Goal: Task Accomplishment & Management: Use online tool/utility

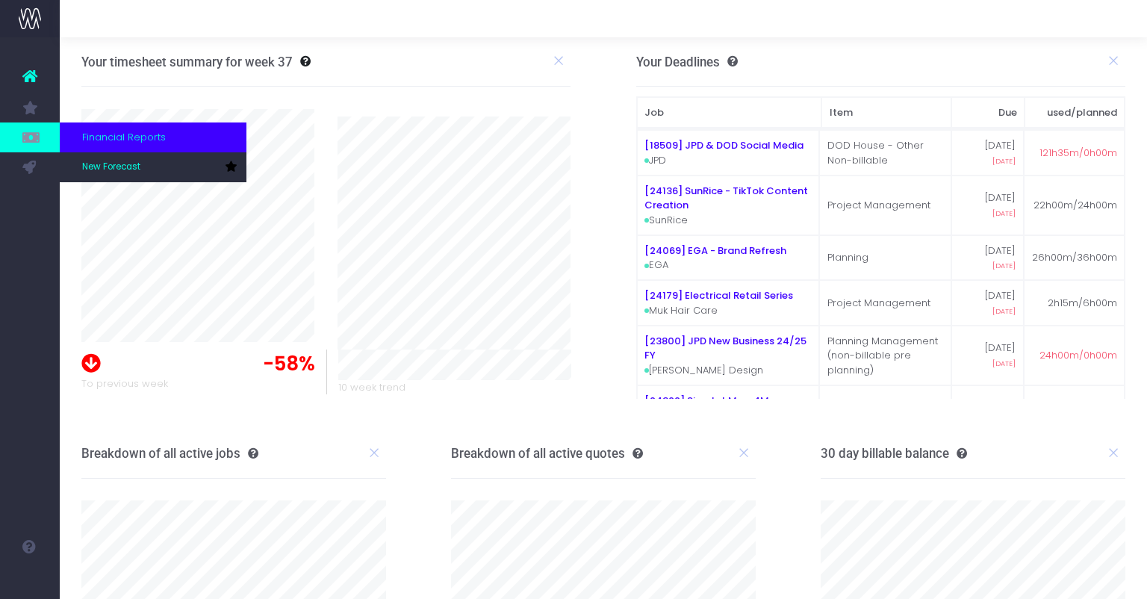
scroll to position [1, 0]
click at [32, 132] on icon at bounding box center [29, 137] width 15 height 16
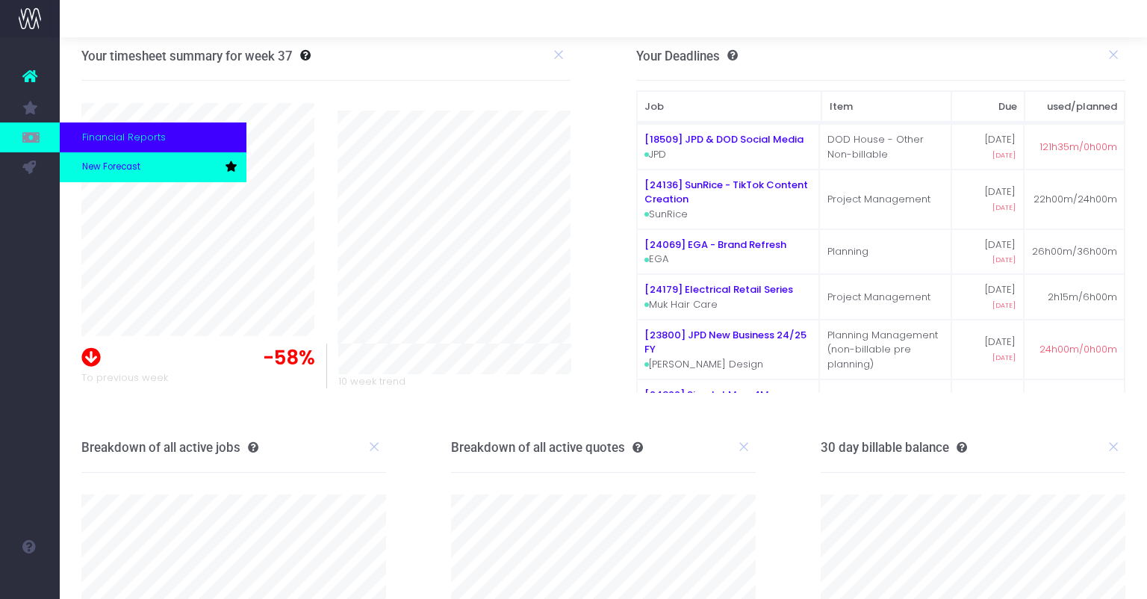
click at [90, 163] on span "New Forecast" at bounding box center [111, 167] width 58 height 13
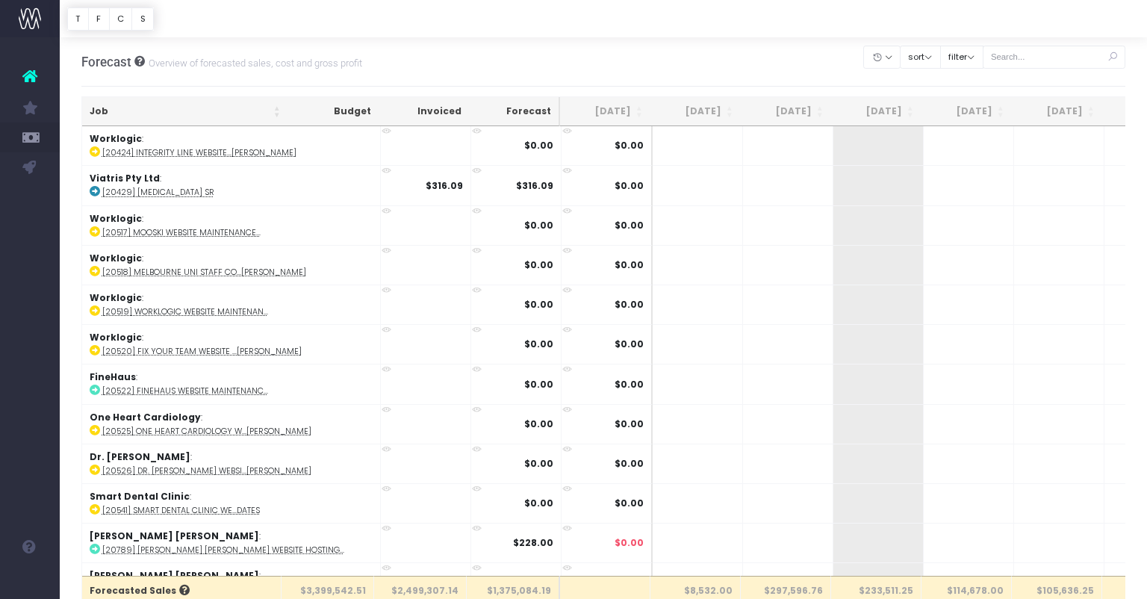
click at [984, 26] on div at bounding box center [603, 18] width 1087 height 37
click at [981, 55] on button "filter" at bounding box center [961, 57] width 43 height 23
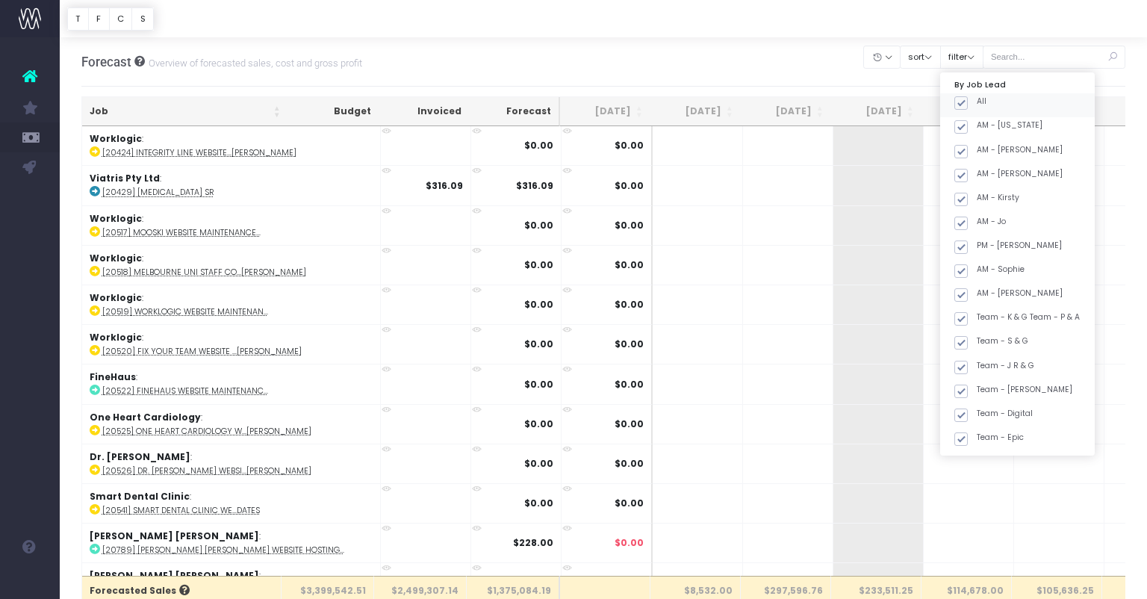
click at [968, 104] on span at bounding box center [960, 102] width 13 height 13
click at [979, 104] on input "All" at bounding box center [982, 101] width 10 height 10
checkbox input "false"
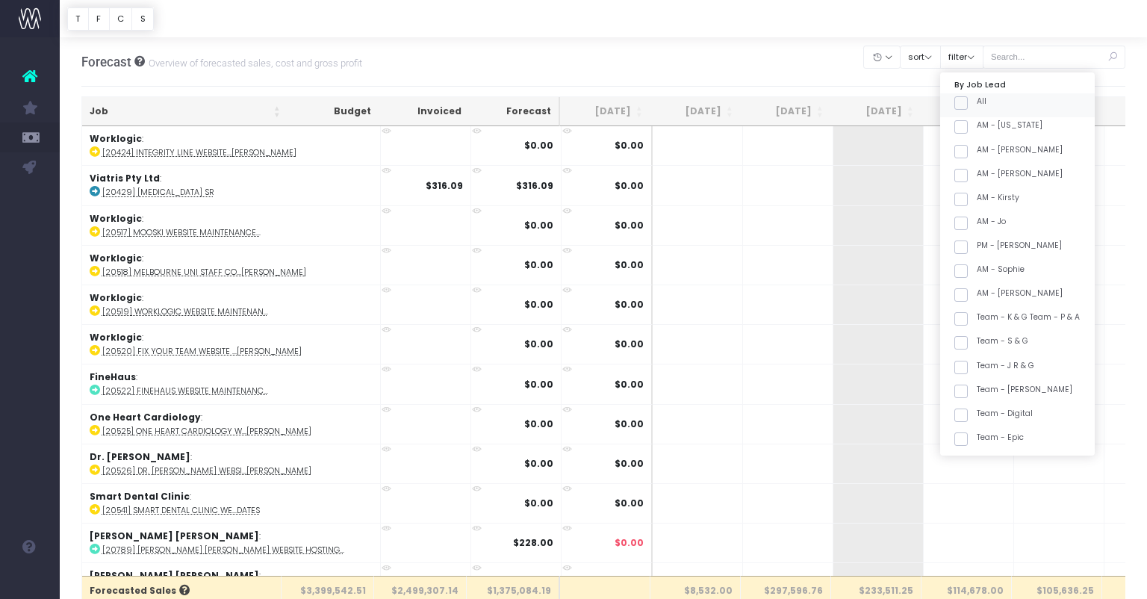
checkbox input "false"
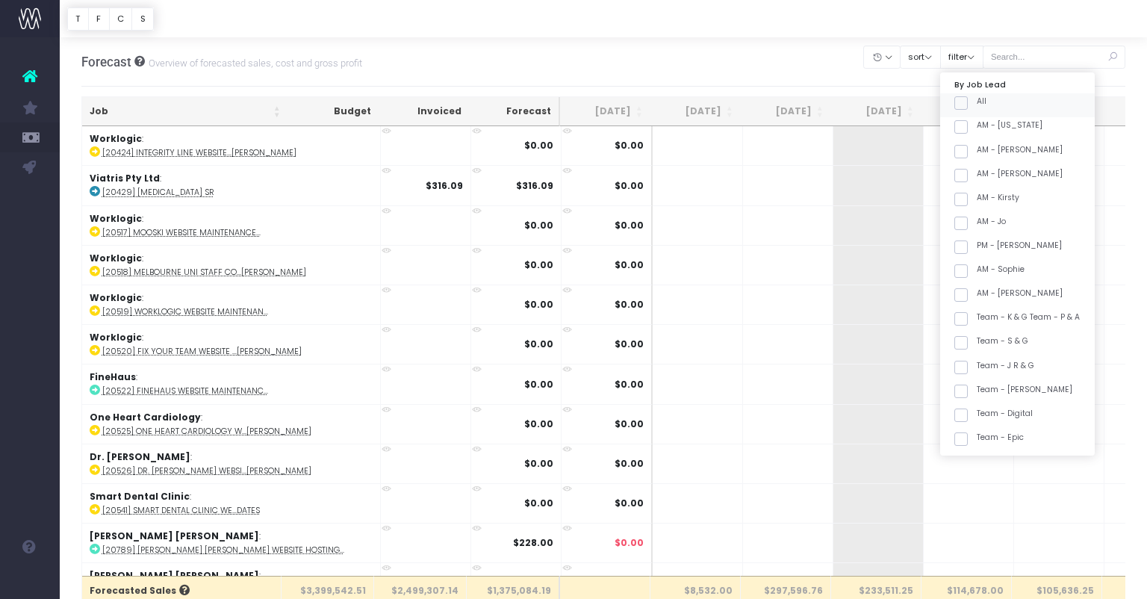
checkbox input "false"
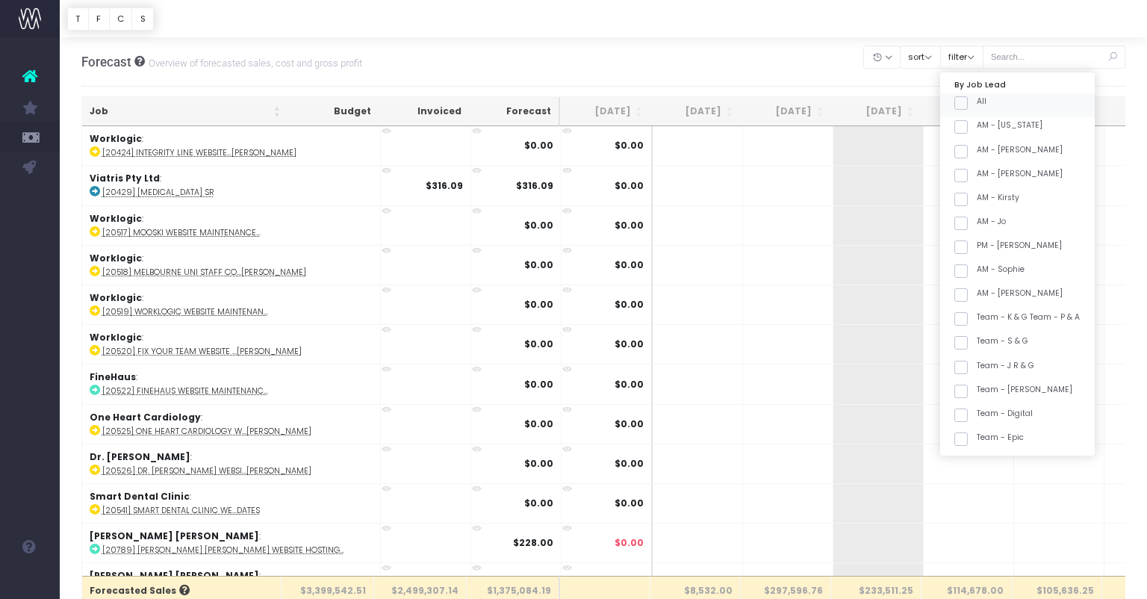
checkbox input "false"
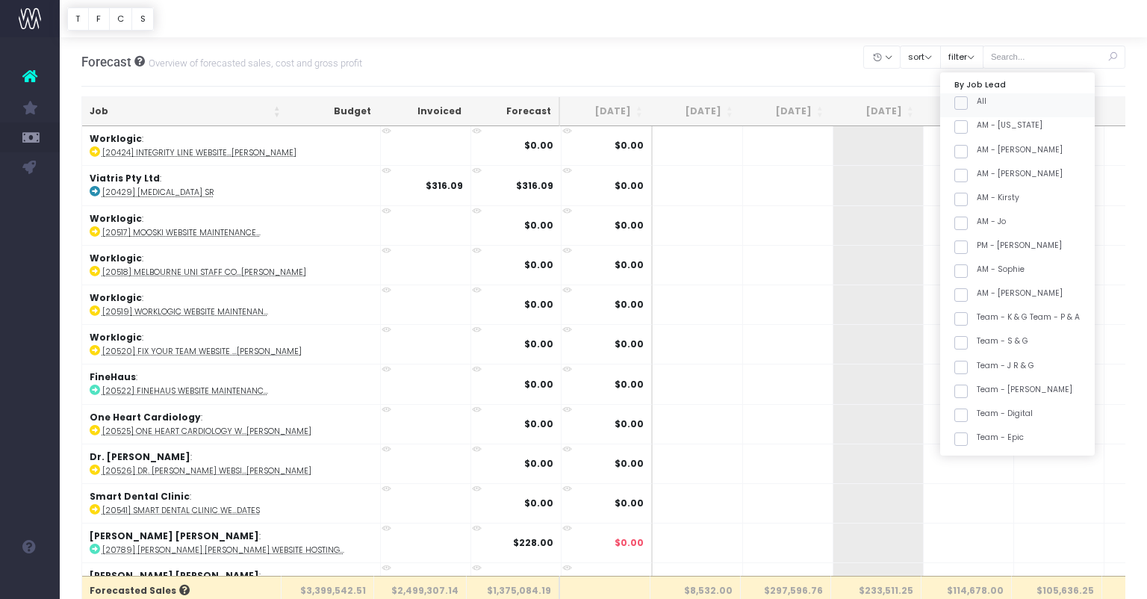
checkbox input "false"
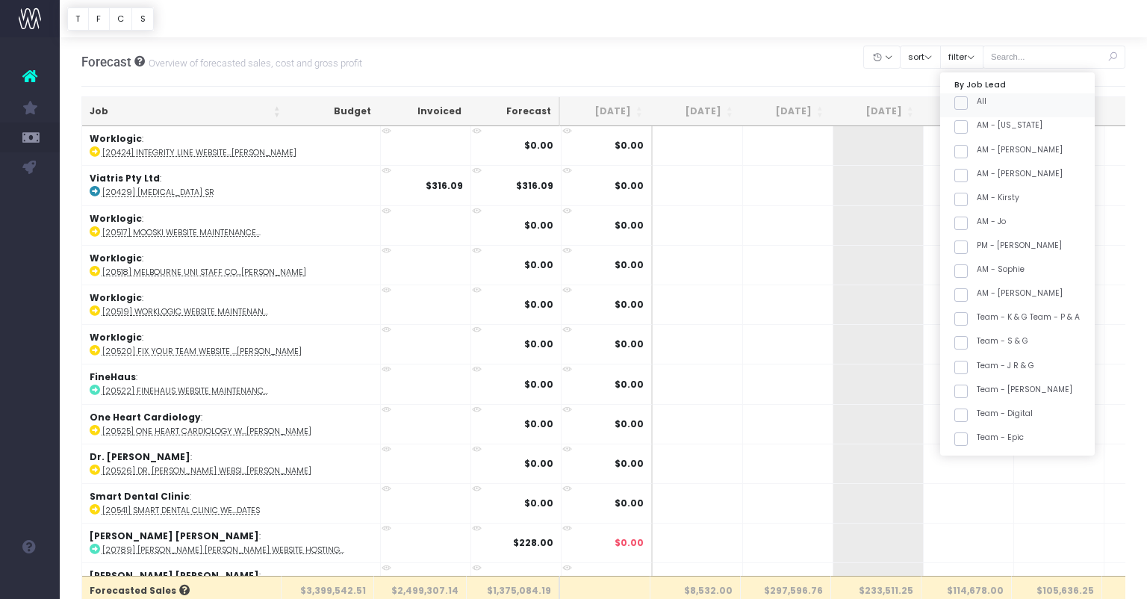
checkbox input "false"
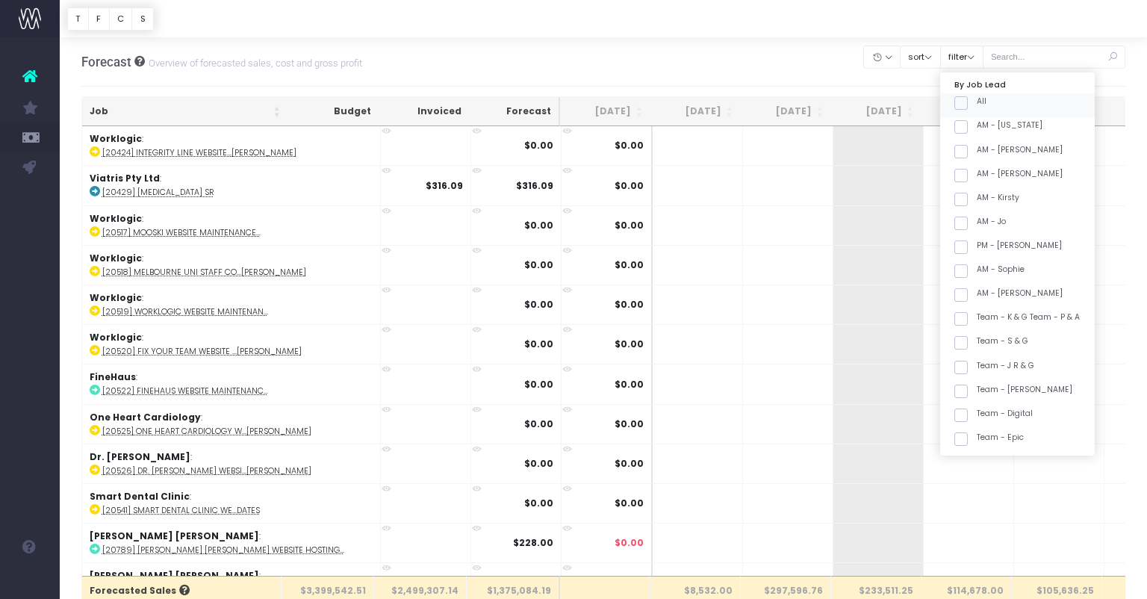
checkbox input "false"
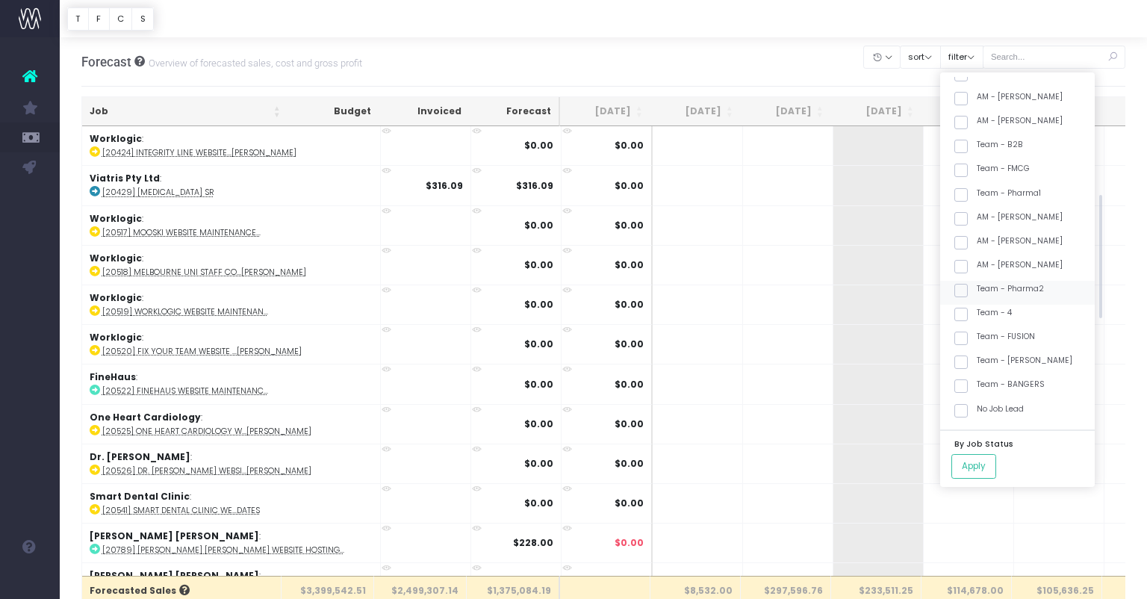
scroll to position [398, 0]
click at [1021, 355] on label "Team - [PERSON_NAME]" at bounding box center [1013, 351] width 118 height 12
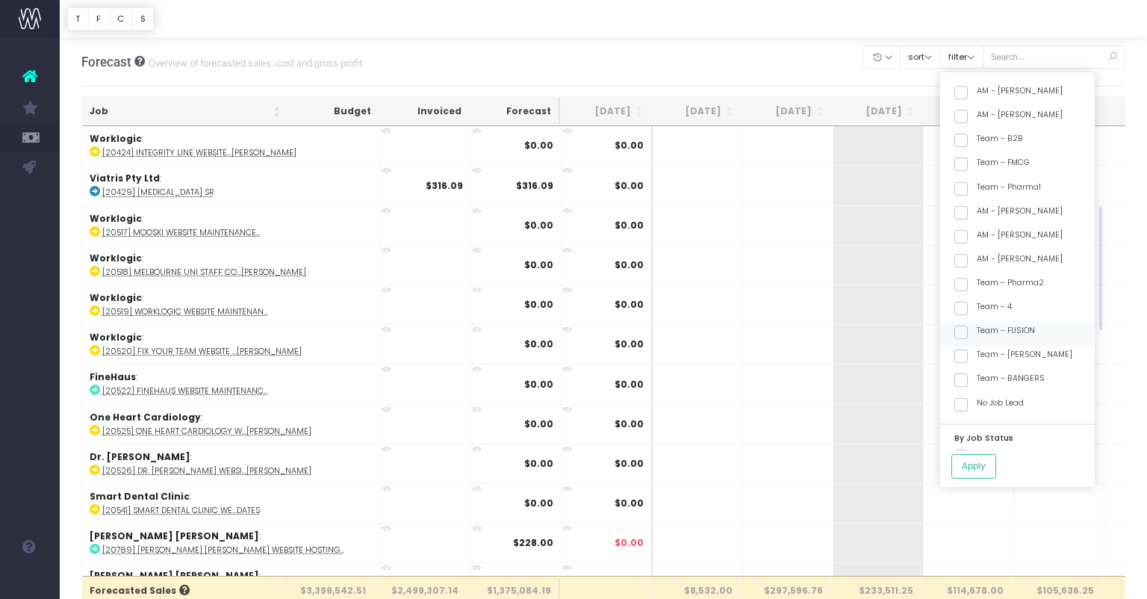
click at [1025, 344] on div "Team - FUSION" at bounding box center [1017, 335] width 155 height 24
click at [1021, 355] on label "Team - [PERSON_NAME]" at bounding box center [1013, 356] width 118 height 12
click at [986, 355] on input "Team - [PERSON_NAME]" at bounding box center [982, 355] width 10 height 10
checkbox input "true"
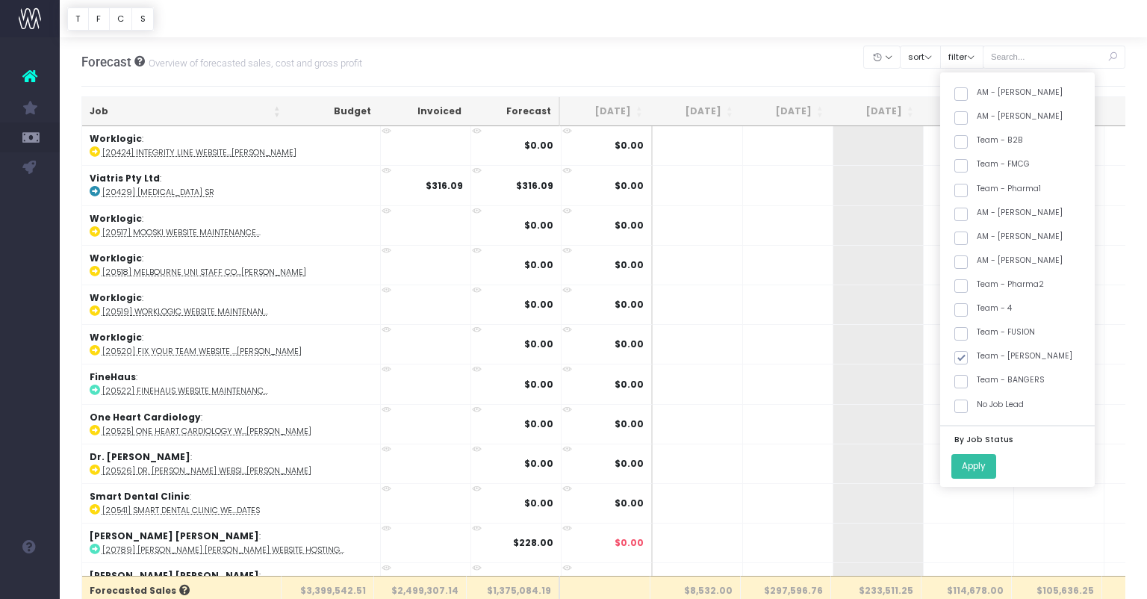
click at [996, 464] on button "Apply" at bounding box center [973, 466] width 45 height 25
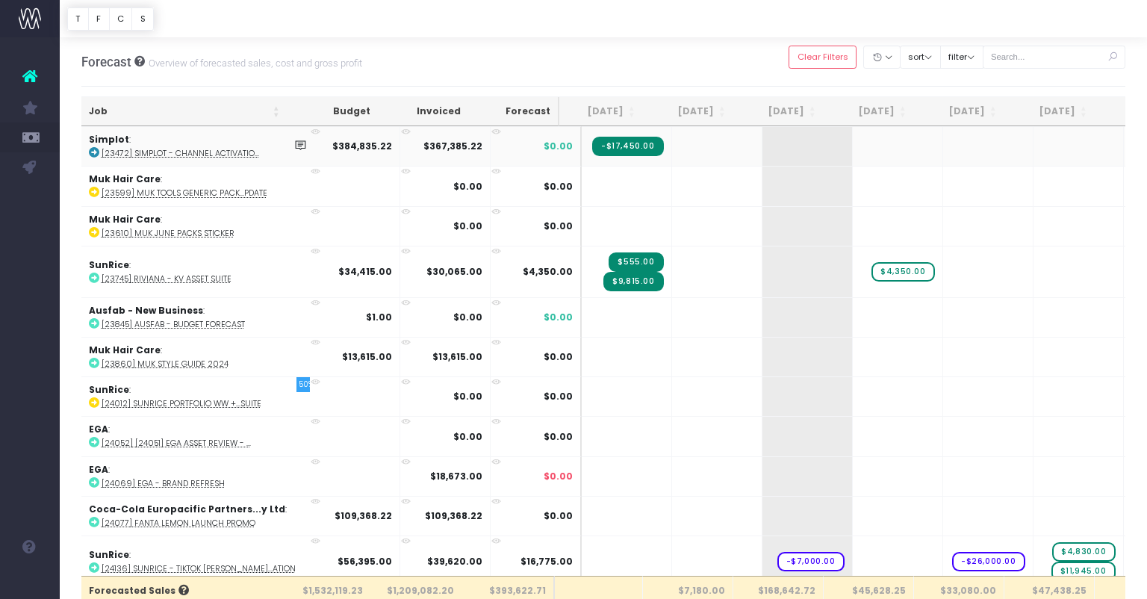
scroll to position [0, 8]
click at [164, 105] on th "Job" at bounding box center [184, 111] width 206 height 29
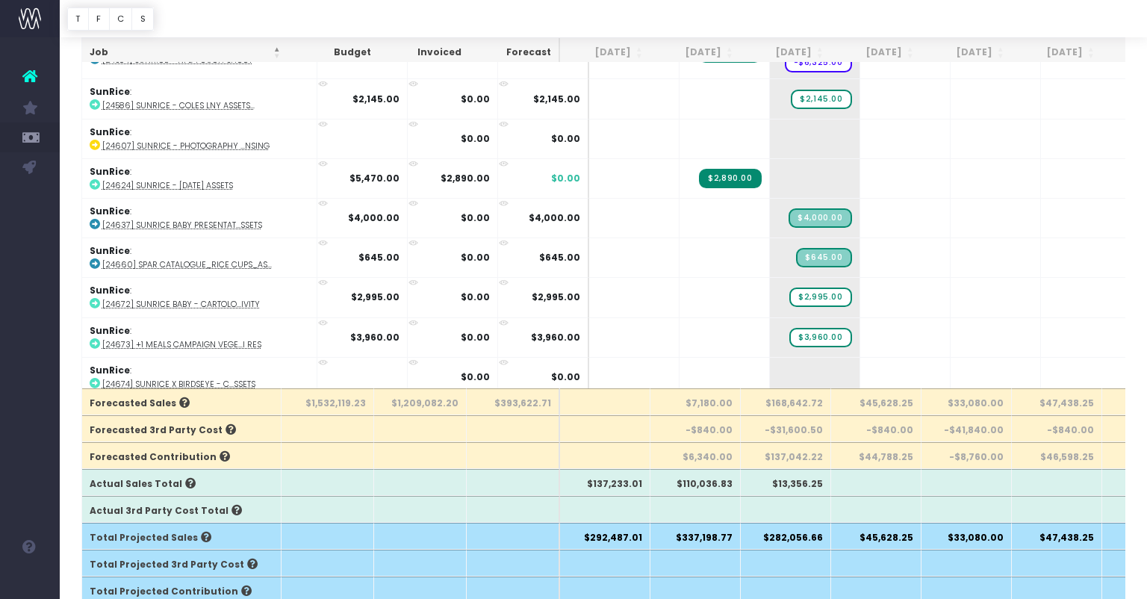
scroll to position [196, 0]
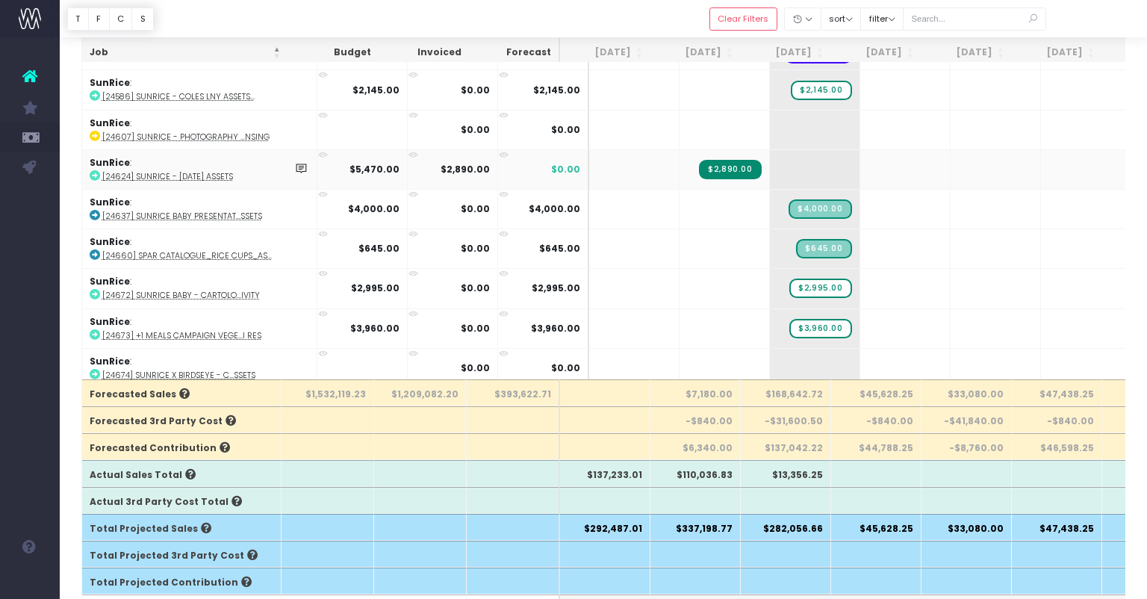
click at [209, 171] on abbr "[24624] SunRice - [DATE] Assets" at bounding box center [167, 176] width 131 height 11
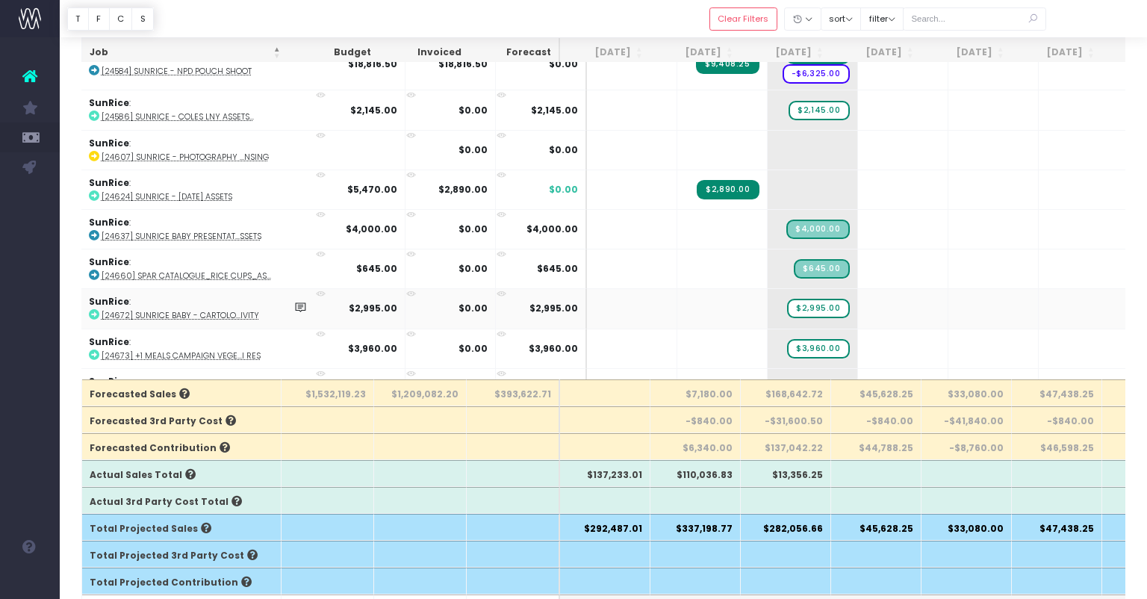
scroll to position [0, 2]
click at [858, 181] on span "+" at bounding box center [880, 189] width 45 height 39
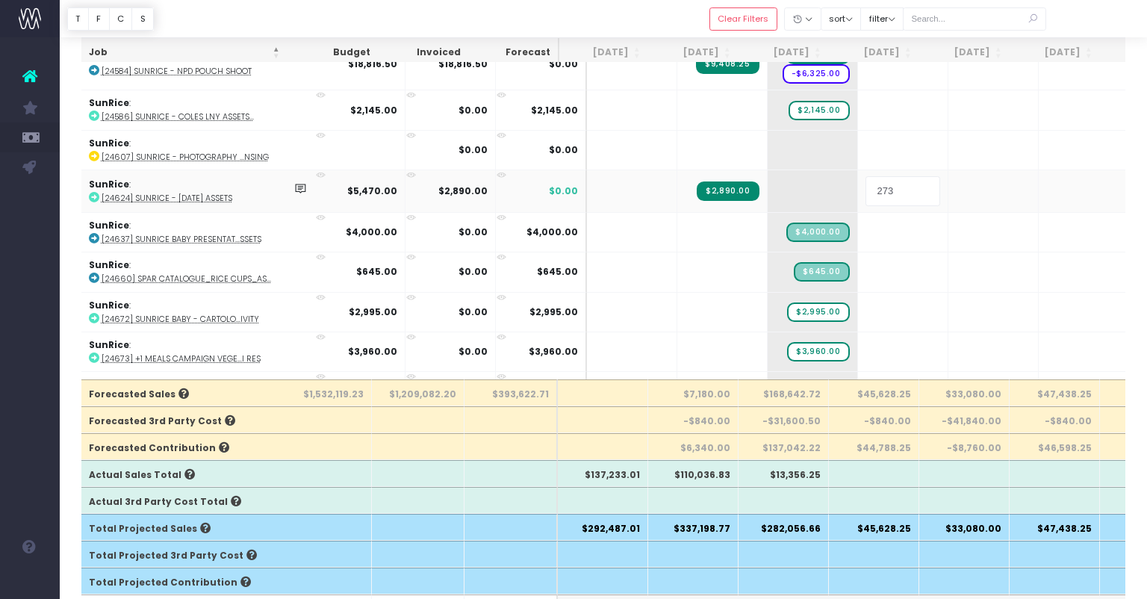
type input "2735"
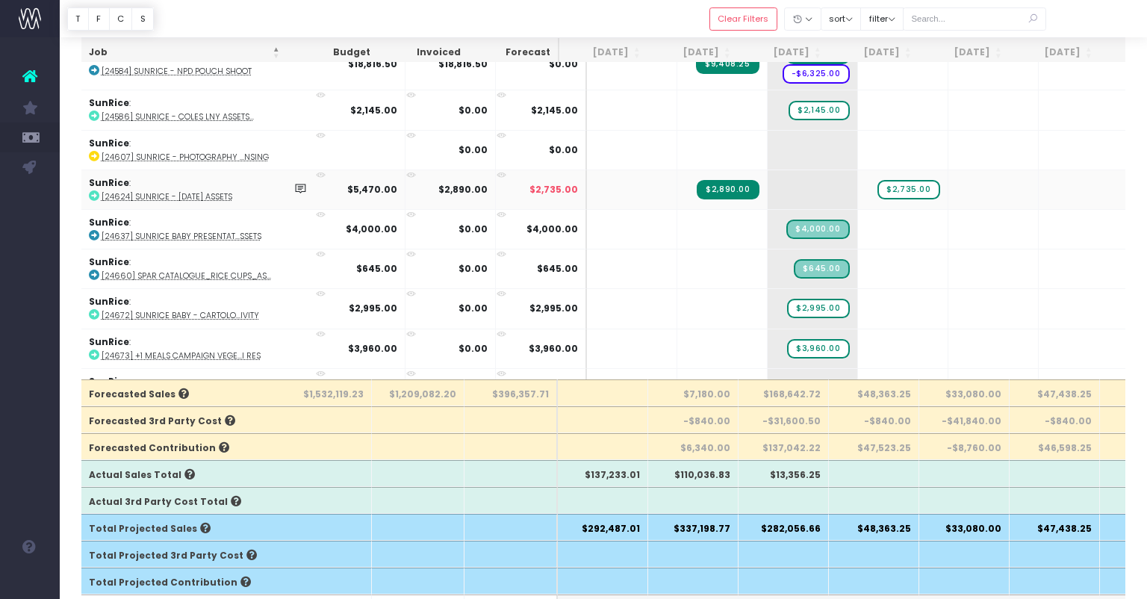
click at [201, 191] on abbr "[24624] SunRice - [DATE] Assets" at bounding box center [167, 196] width 131 height 11
click at [868, 186] on span "+" at bounding box center [880, 189] width 45 height 39
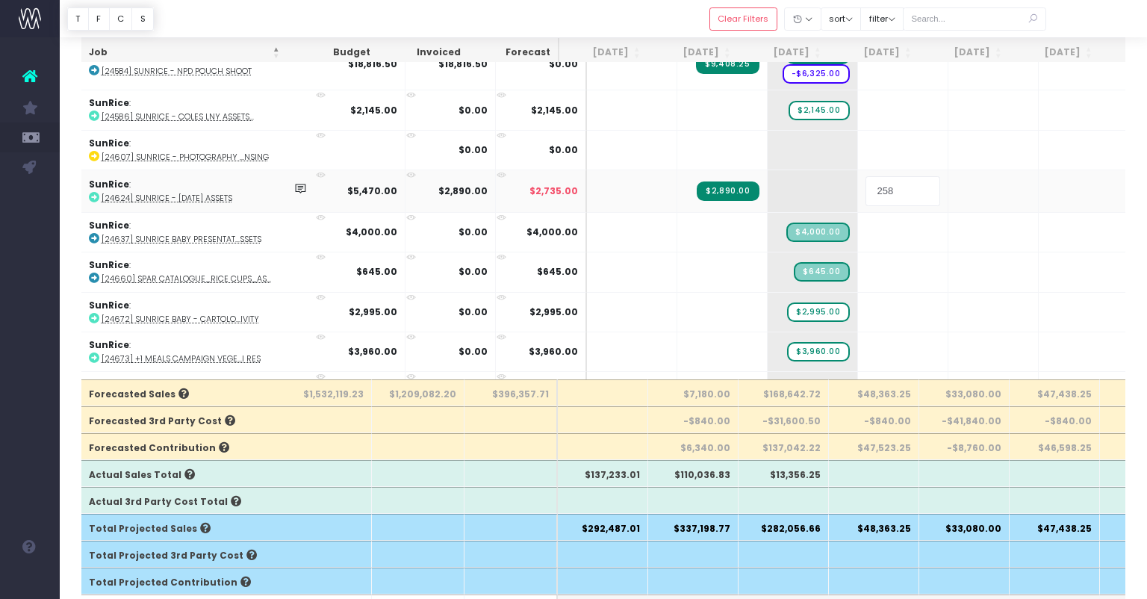
type input "2580"
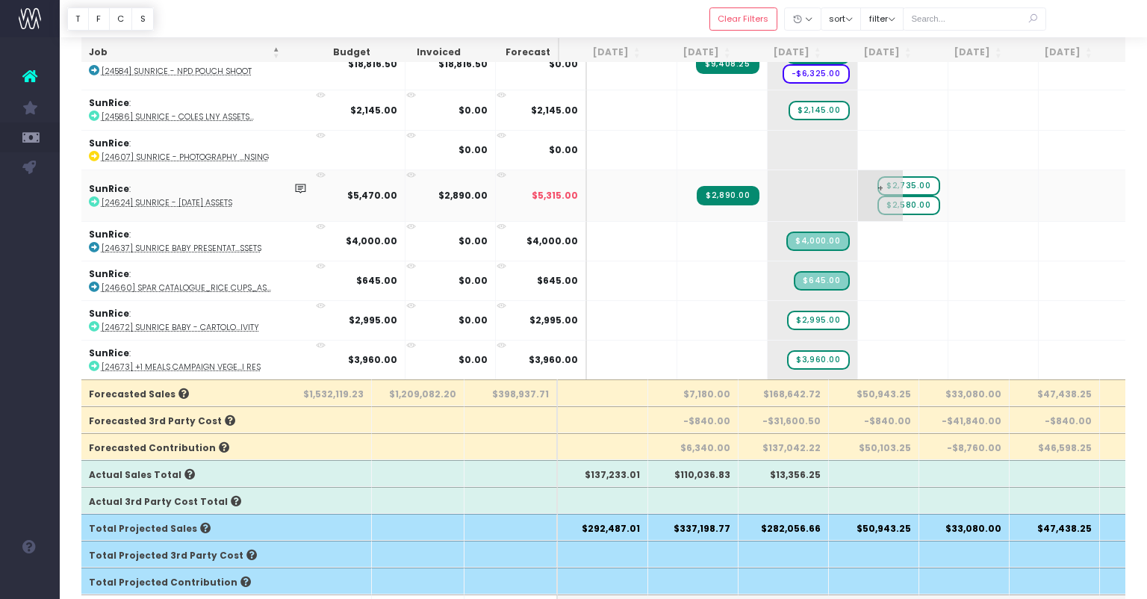
click at [894, 176] on span "$2,735.00" at bounding box center [908, 185] width 62 height 19
click at [877, 178] on span "$2,735.00" at bounding box center [908, 185] width 62 height 19
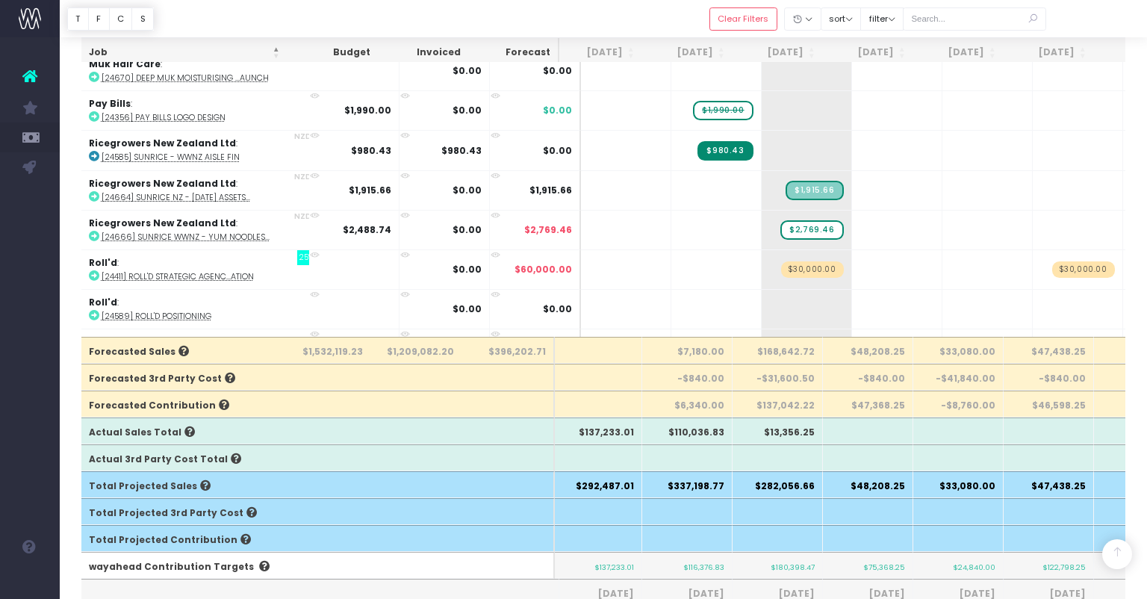
scroll to position [1214, 8]
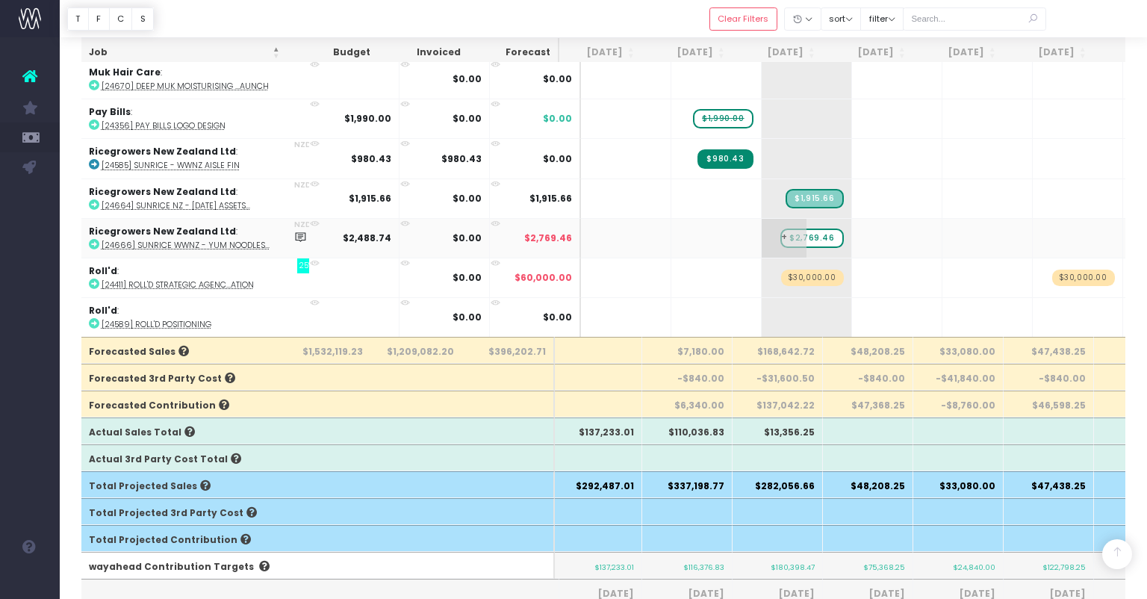
click at [799, 234] on span "$2,769.46" at bounding box center [811, 238] width 63 height 19
type input "2488.74"
click at [184, 204] on abbr "[24664] SunRice NZ - [DATE] Assets..." at bounding box center [176, 205] width 149 height 11
click at [853, 204] on span "+" at bounding box center [874, 198] width 45 height 39
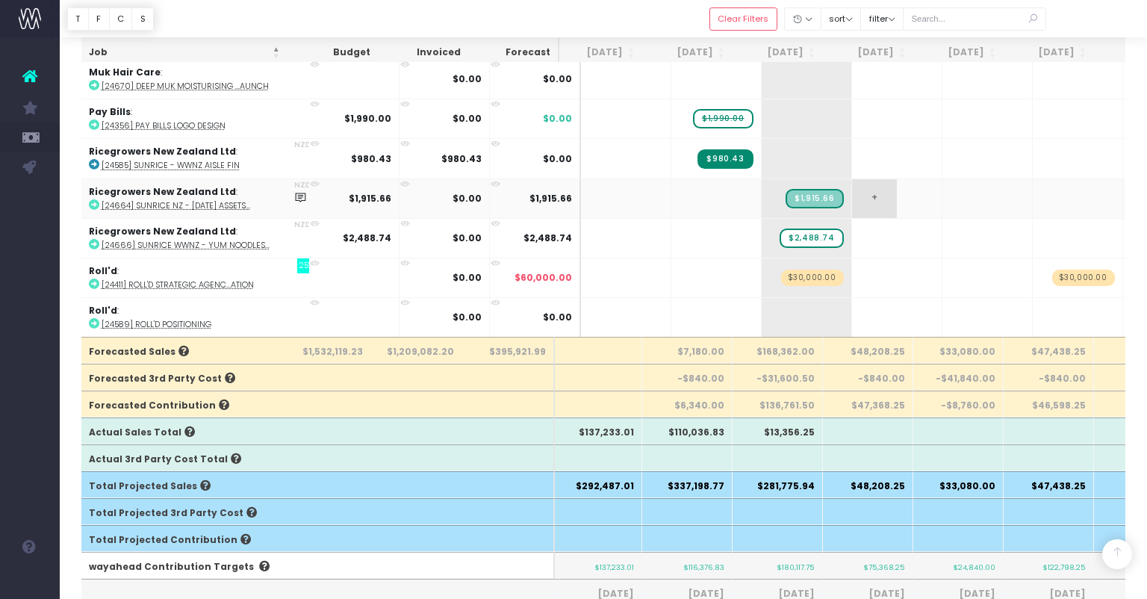
click at [853, 204] on span "+" at bounding box center [874, 198] width 45 height 39
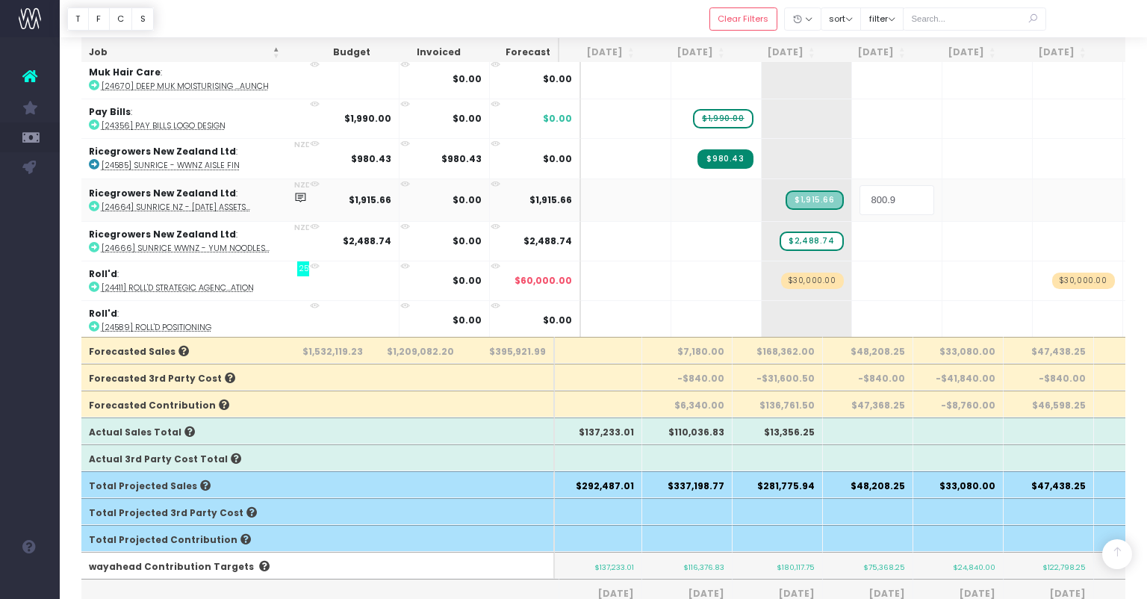
type input "800.97"
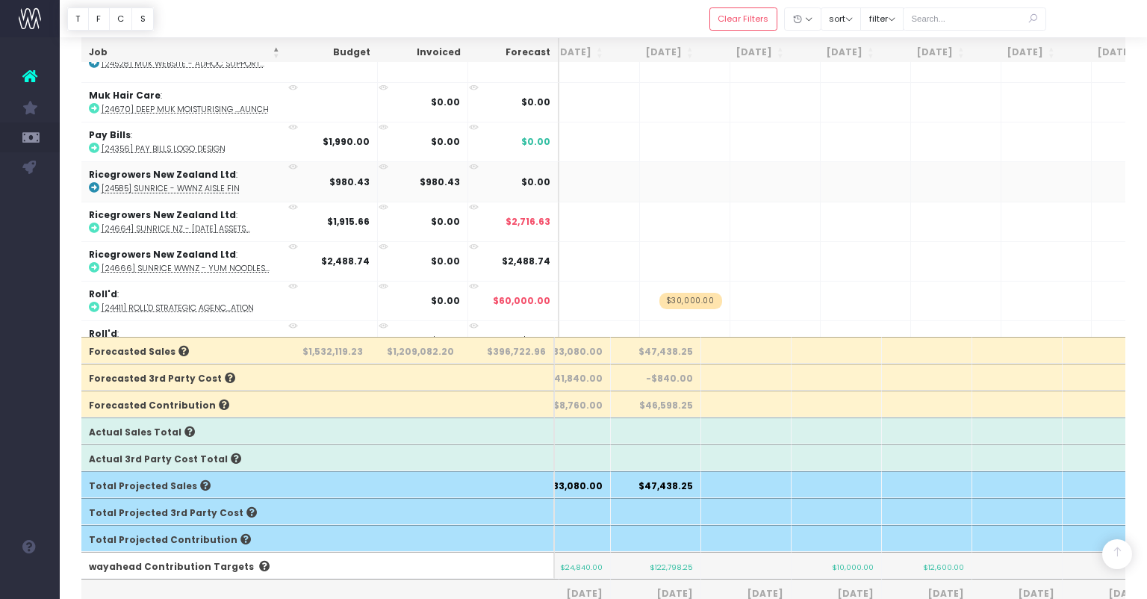
scroll to position [0, 590]
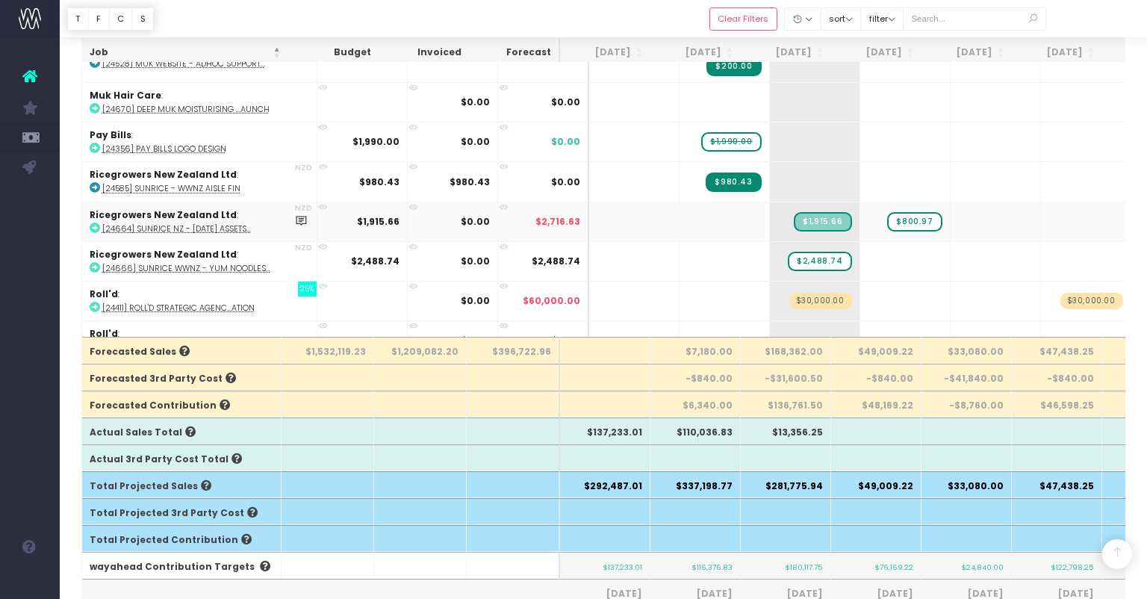
click at [223, 227] on abbr "[24664] SunRice NZ - [DATE] Assets..." at bounding box center [176, 228] width 149 height 11
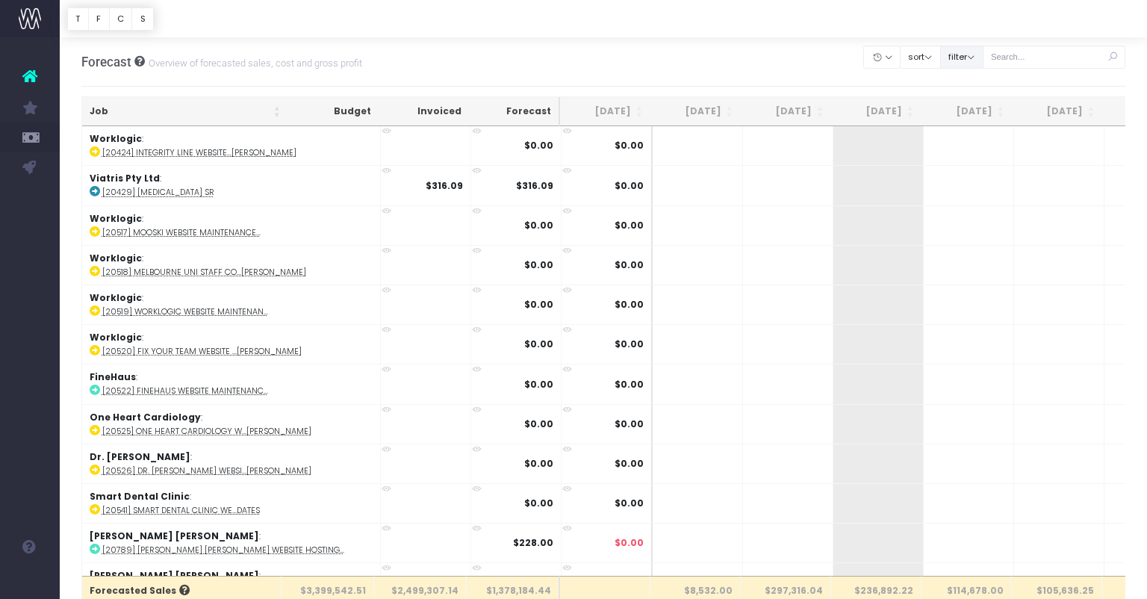
click at [981, 56] on button "filter" at bounding box center [961, 57] width 43 height 23
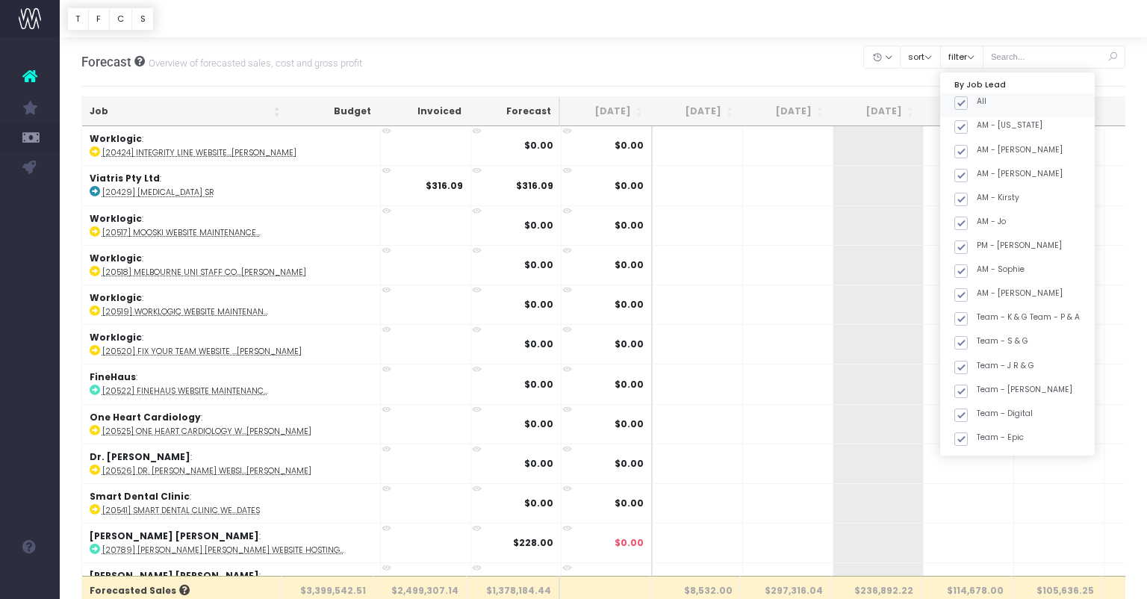
click at [986, 99] on label "All" at bounding box center [970, 102] width 32 height 12
click at [986, 99] on input "All" at bounding box center [982, 101] width 10 height 10
checkbox input "false"
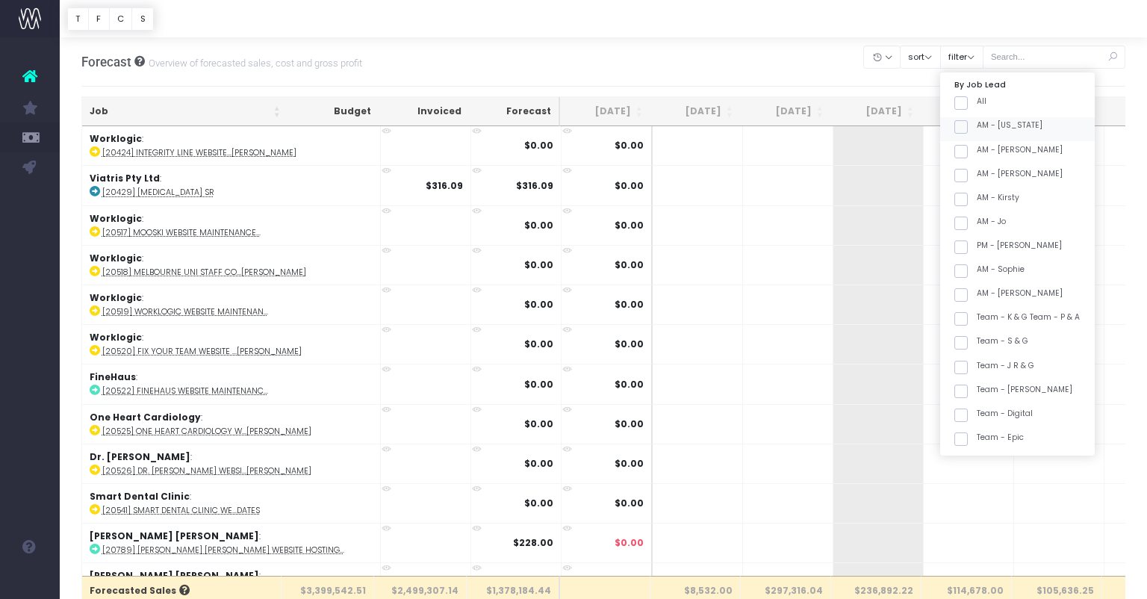
checkbox input "false"
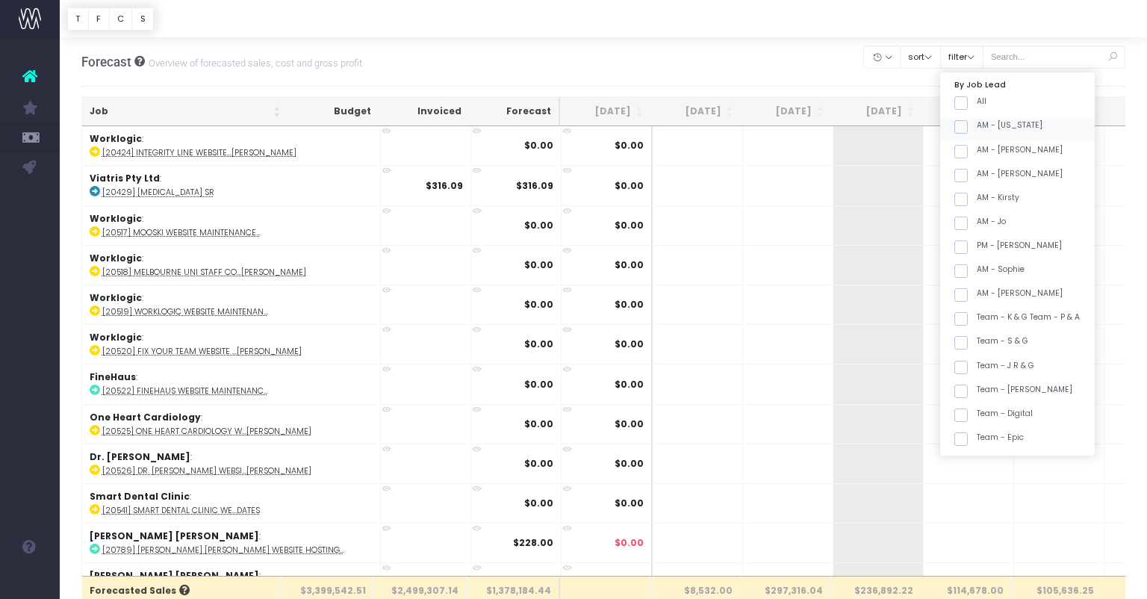
checkbox input "false"
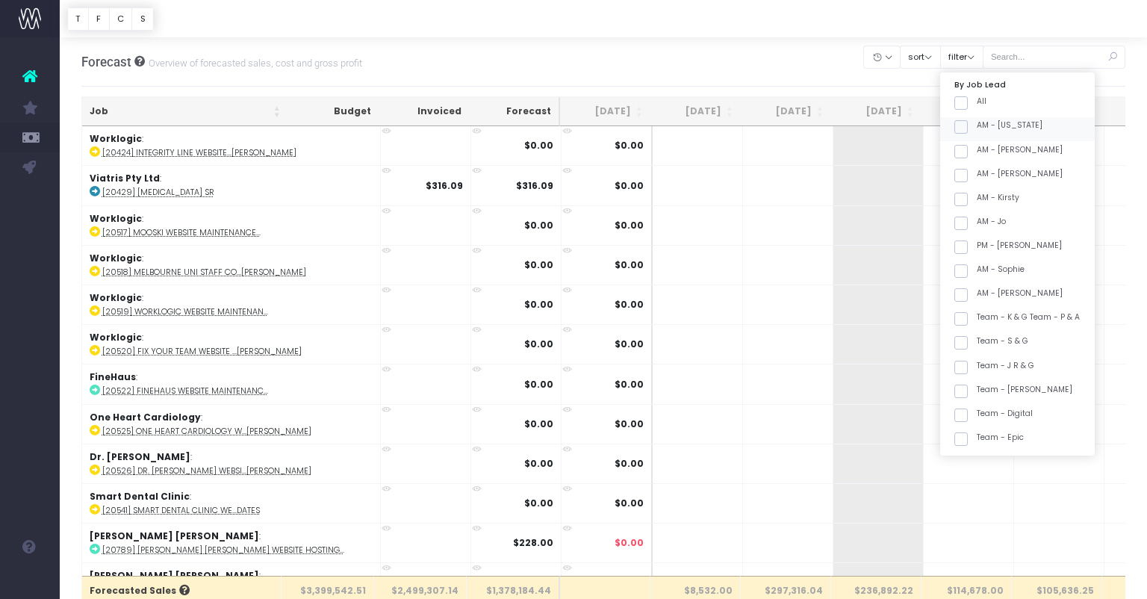
checkbox input "false"
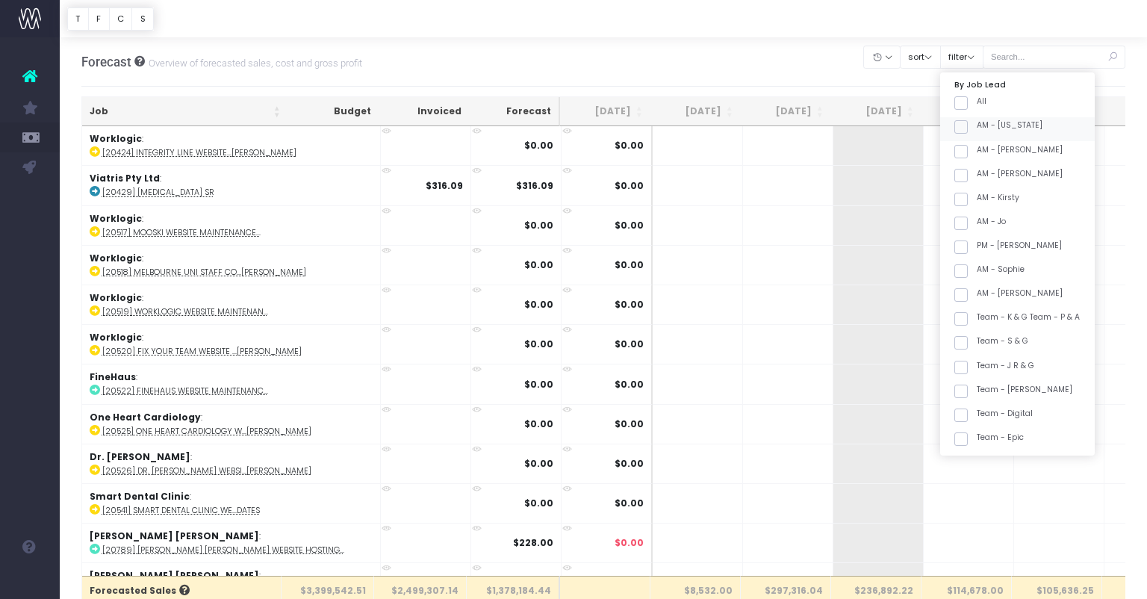
checkbox input "false"
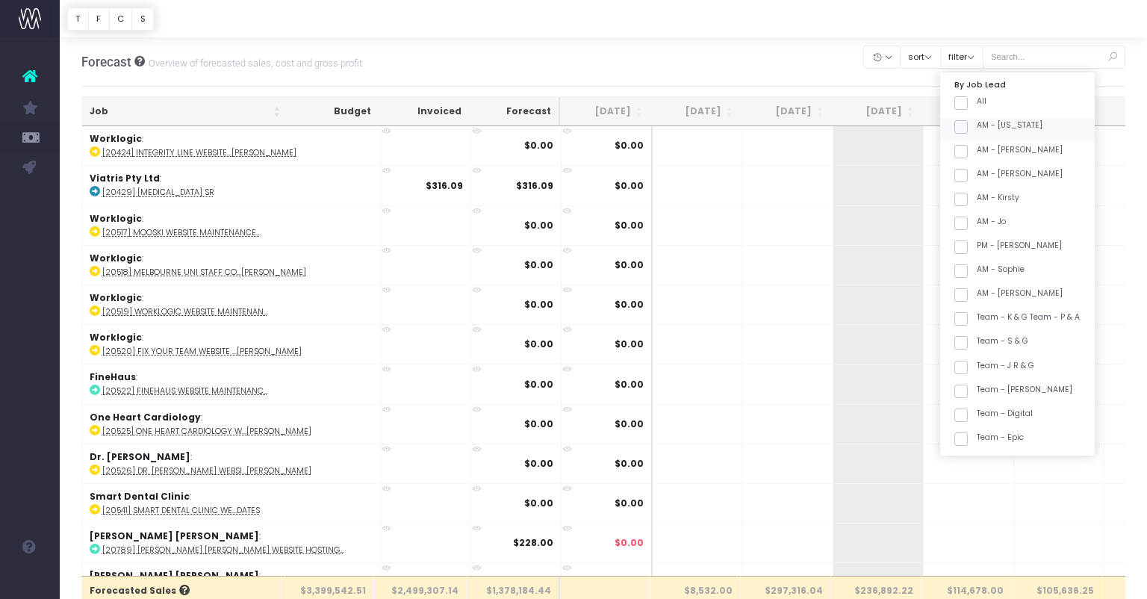
checkbox input "false"
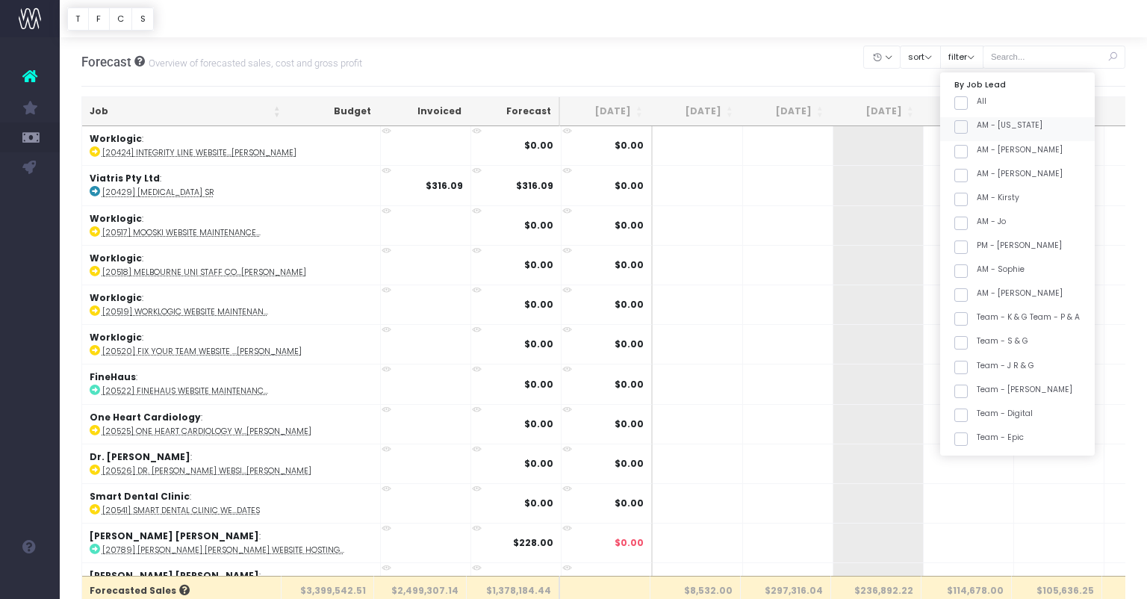
checkbox input "false"
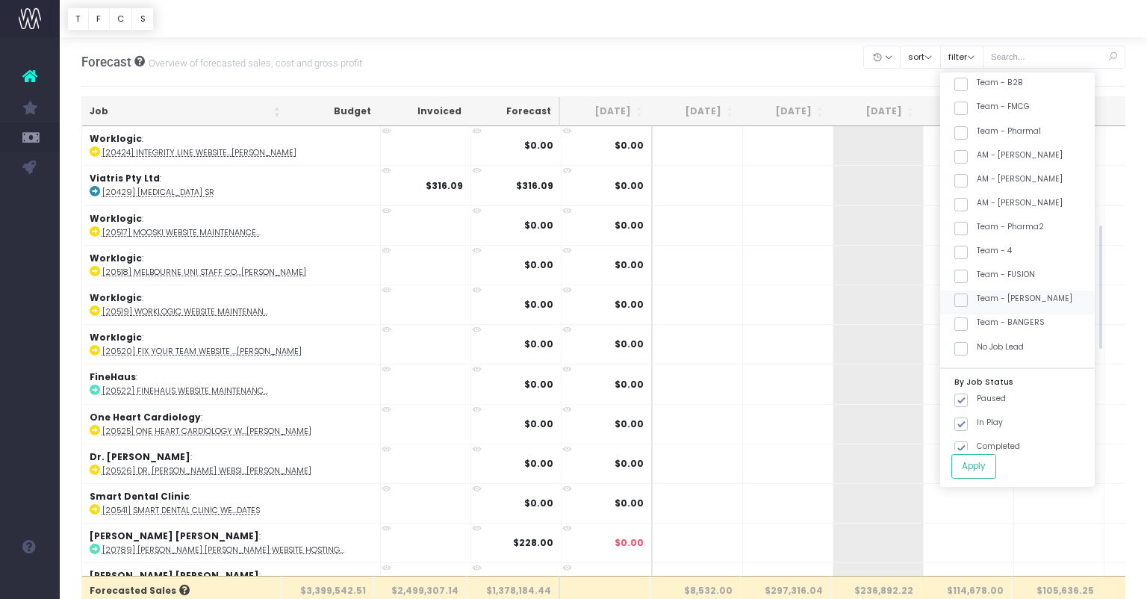
click at [1037, 300] on label "Team - [PERSON_NAME]" at bounding box center [1013, 299] width 118 height 12
click at [986, 300] on input "Team - [PERSON_NAME]" at bounding box center [982, 298] width 10 height 10
checkbox input "true"
click at [990, 468] on button "Apply" at bounding box center [973, 466] width 45 height 25
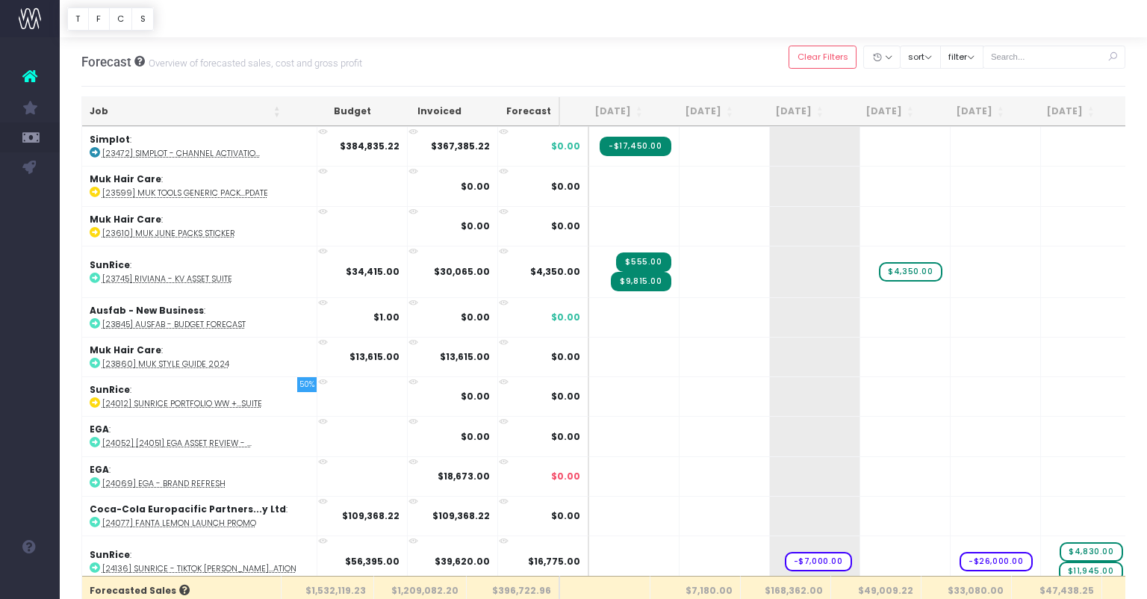
click at [189, 119] on th "Job" at bounding box center [185, 111] width 206 height 29
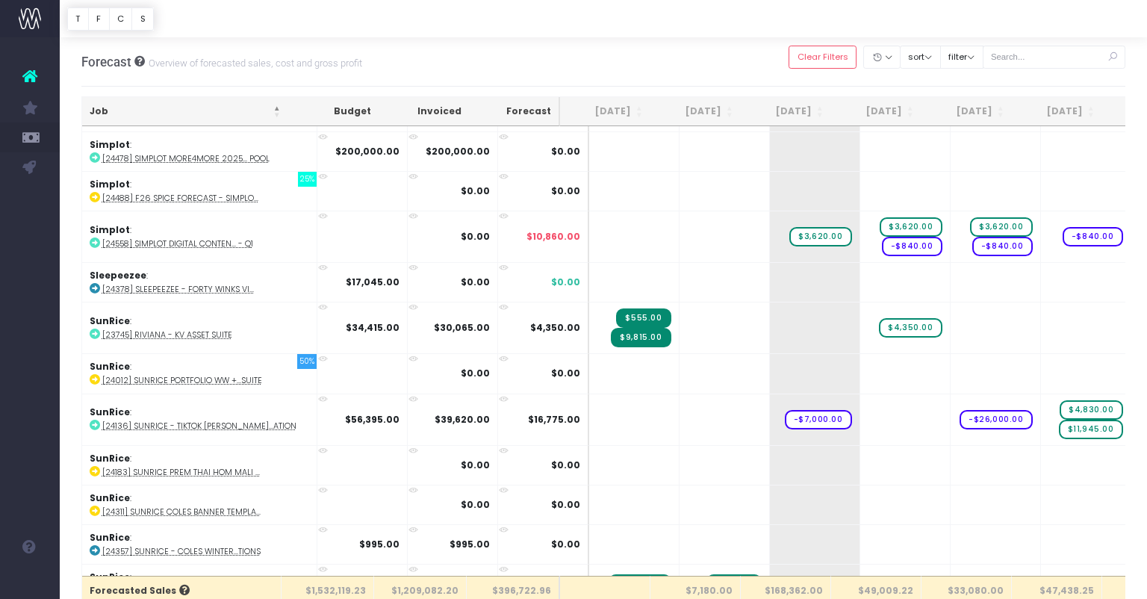
scroll to position [1901, 0]
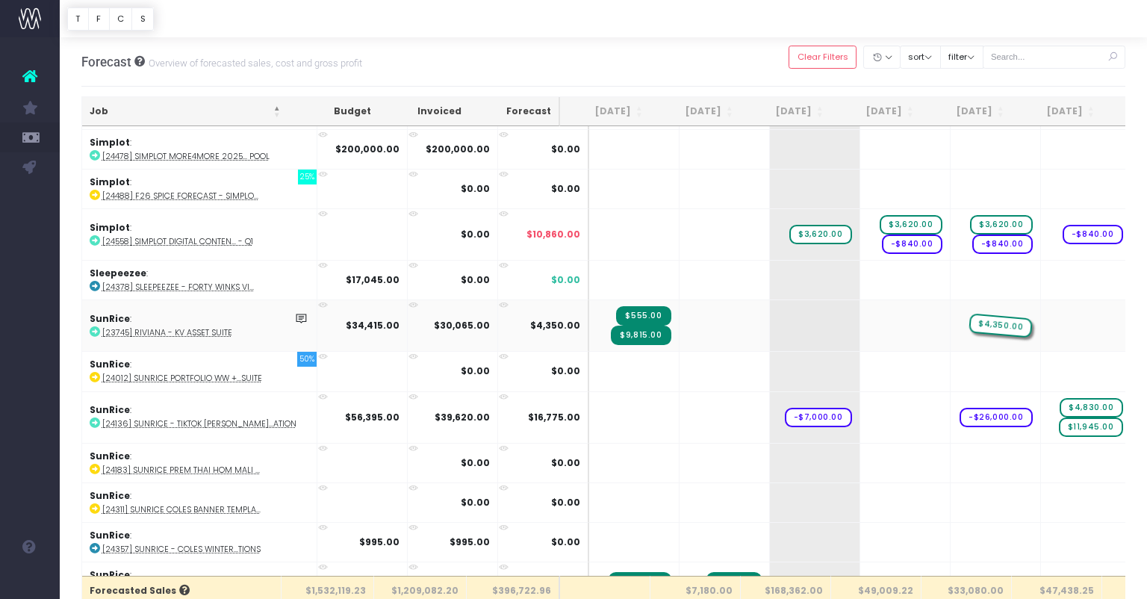
drag, startPoint x: 886, startPoint y: 320, endPoint x: 946, endPoint y: 319, distance: 60.5
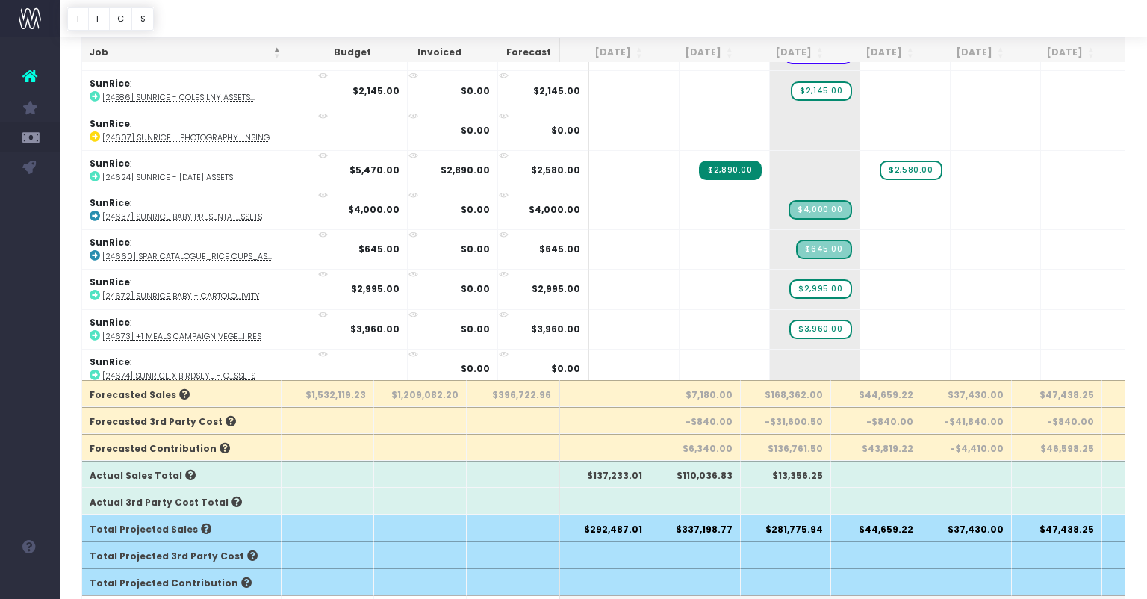
scroll to position [230, 0]
